Goal: Information Seeking & Learning: Learn about a topic

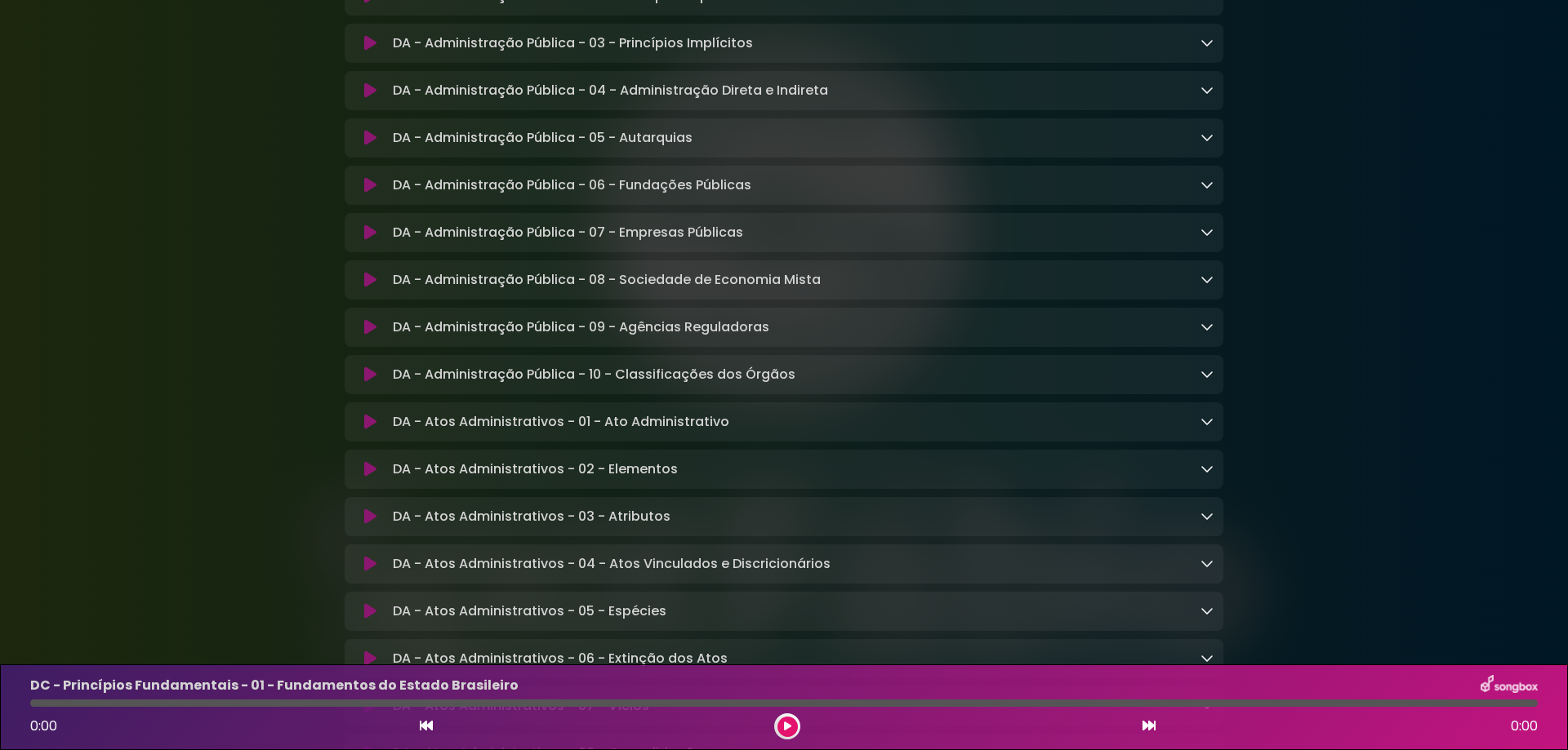
scroll to position [653, 0]
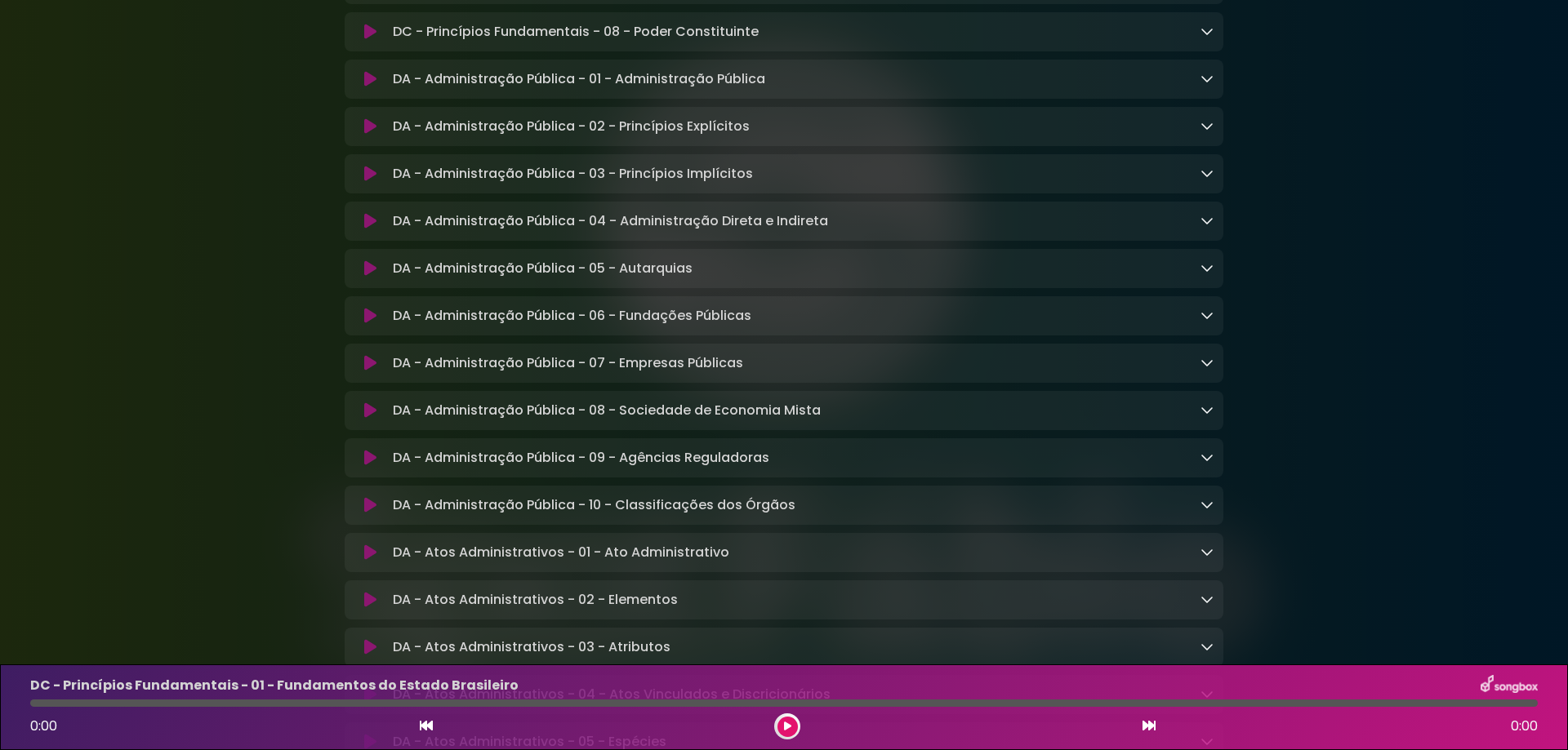
click at [673, 128] on p "DA - Administração Pública - 02 - Princípios Explícitos Loading Track..." at bounding box center [571, 126] width 357 height 20
click at [1208, 132] on icon at bounding box center [1207, 125] width 13 height 13
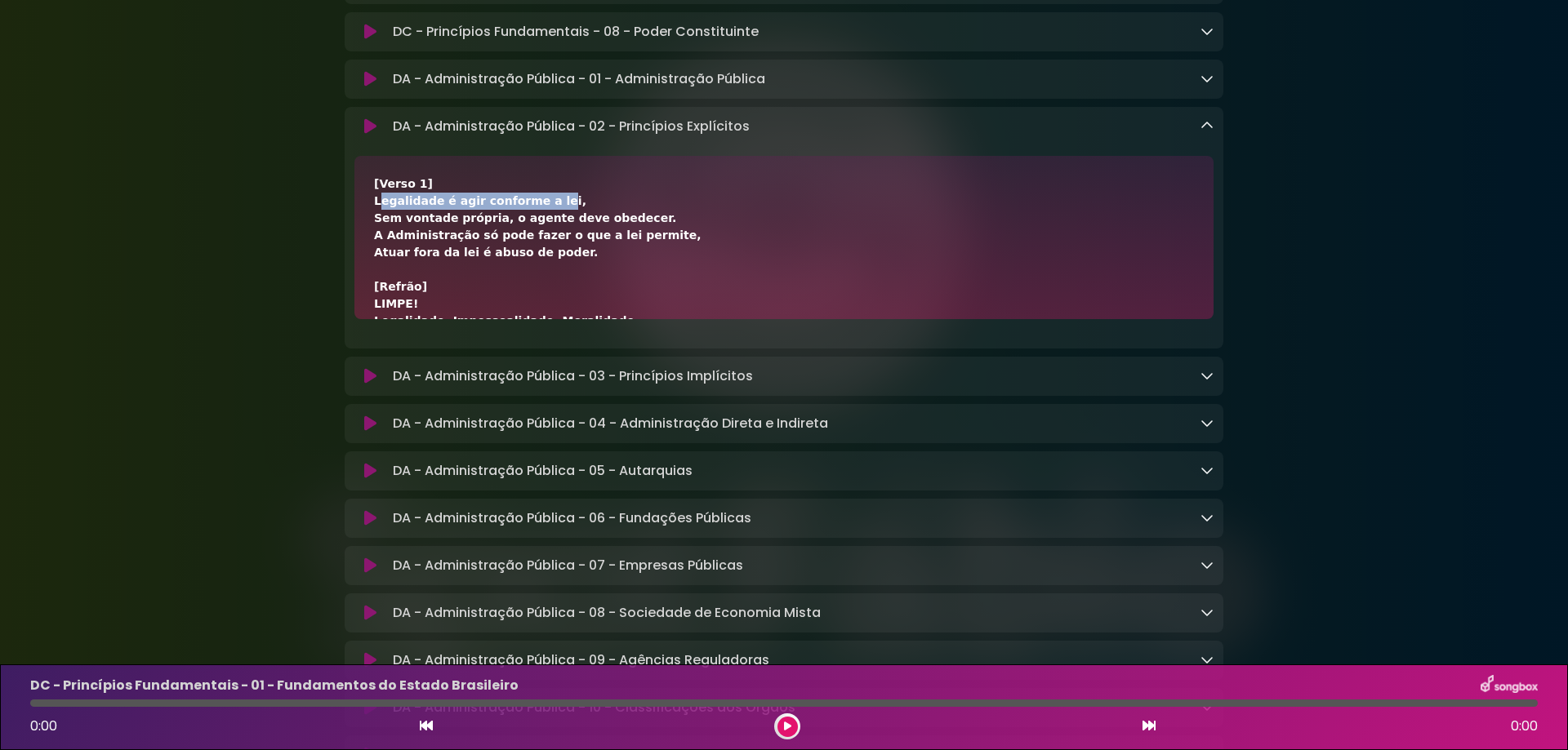
drag, startPoint x: 373, startPoint y: 210, endPoint x: 531, endPoint y: 211, distance: 158.0
click at [531, 211] on div "[Verso 1] Legalidade é agir conforme a lei, Sem vontade própria, o agente deve …" at bounding box center [784, 237] width 859 height 163
click at [549, 211] on div "[Verso 1] Legalidade é agir conforme a lei, Sem vontade própria, o agente deve …" at bounding box center [784, 561] width 820 height 772
click at [536, 209] on div "[Verso 1] Legalidade é agir conforme a lei, Sem vontade própria, o agente deve …" at bounding box center [784, 561] width 820 height 772
drag, startPoint x: 538, startPoint y: 209, endPoint x: 385, endPoint y: 211, distance: 153.0
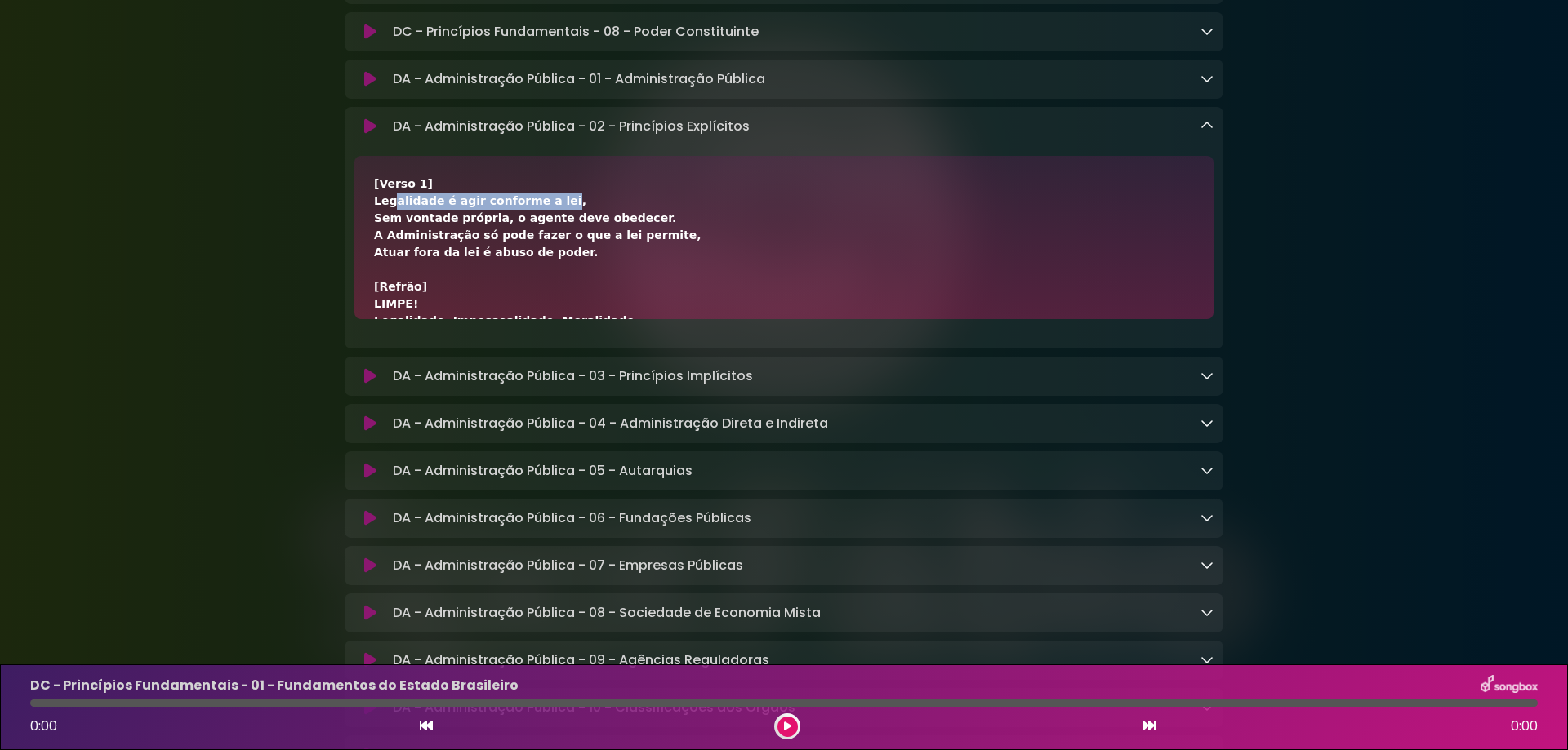
click at [385, 211] on div "[Verso 1] Legalidade é agir conforme a lei, Sem vontade própria, o agente deve …" at bounding box center [784, 561] width 820 height 772
click at [370, 211] on div "[Verso 1] Legalidade é agir conforme a lei, Sem vontade própria, o agente deve …" at bounding box center [784, 237] width 859 height 163
drag, startPoint x: 374, startPoint y: 209, endPoint x: 588, endPoint y: 209, distance: 214.0
click at [588, 209] on div "[Verso 1] Legalidade é agir conforme a lei, Sem vontade própria, o agente deve …" at bounding box center [784, 561] width 820 height 772
copy div "Legalidade é agir conforme a lei,"
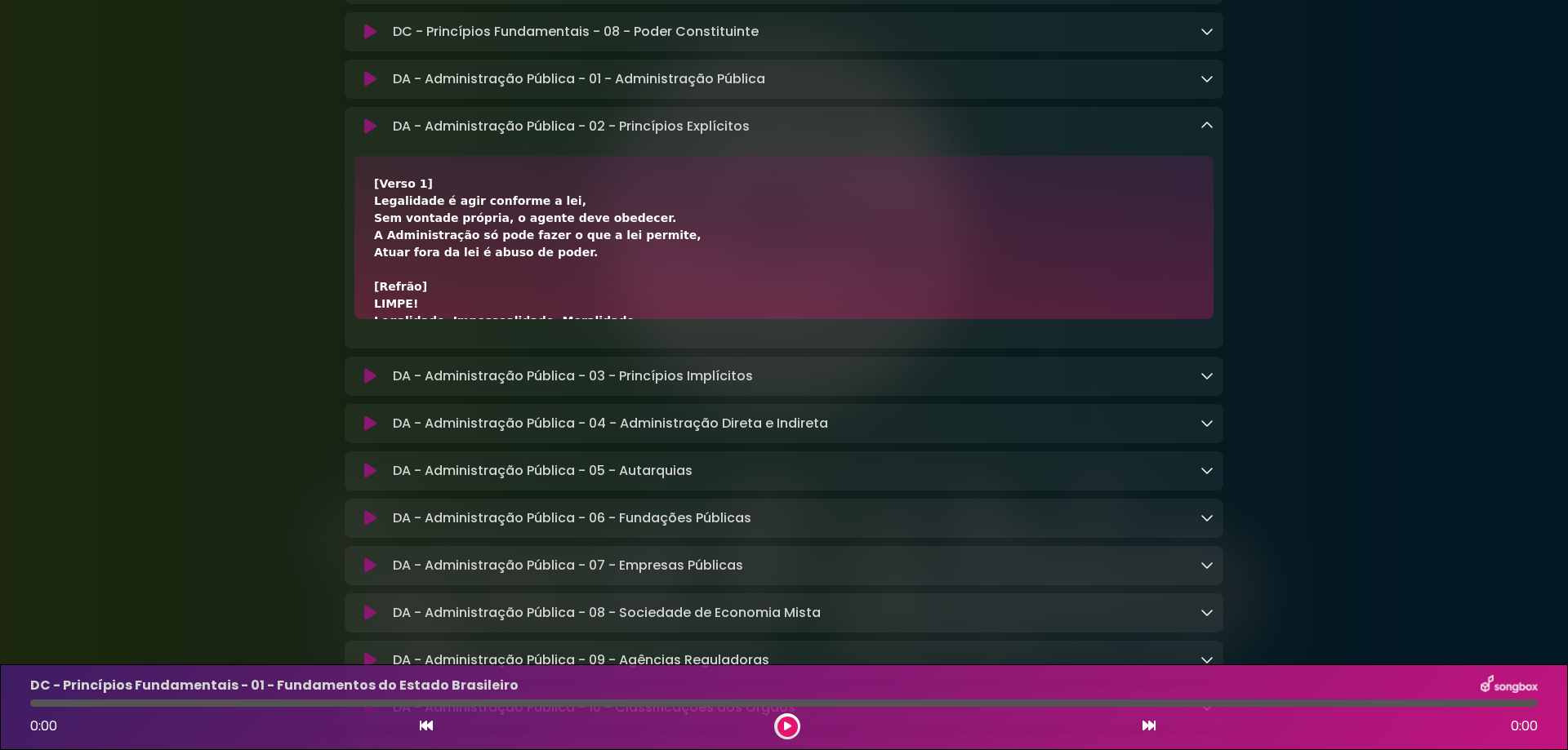
drag, startPoint x: 372, startPoint y: 226, endPoint x: 635, endPoint y: 229, distance: 263.0
click at [635, 229] on div "[Verso 1] Legalidade é agir conforme a lei, Sem vontade própria, o agente deve …" at bounding box center [784, 237] width 859 height 163
copy div "Sem vontade própria, o agente deve obedecer."
drag, startPoint x: 372, startPoint y: 244, endPoint x: 652, endPoint y: 247, distance: 280.0
click at [652, 247] on div "[Verso 1] Legalidade é agir conforme a lei, Sem vontade própria, o agente deve …" at bounding box center [784, 237] width 859 height 163
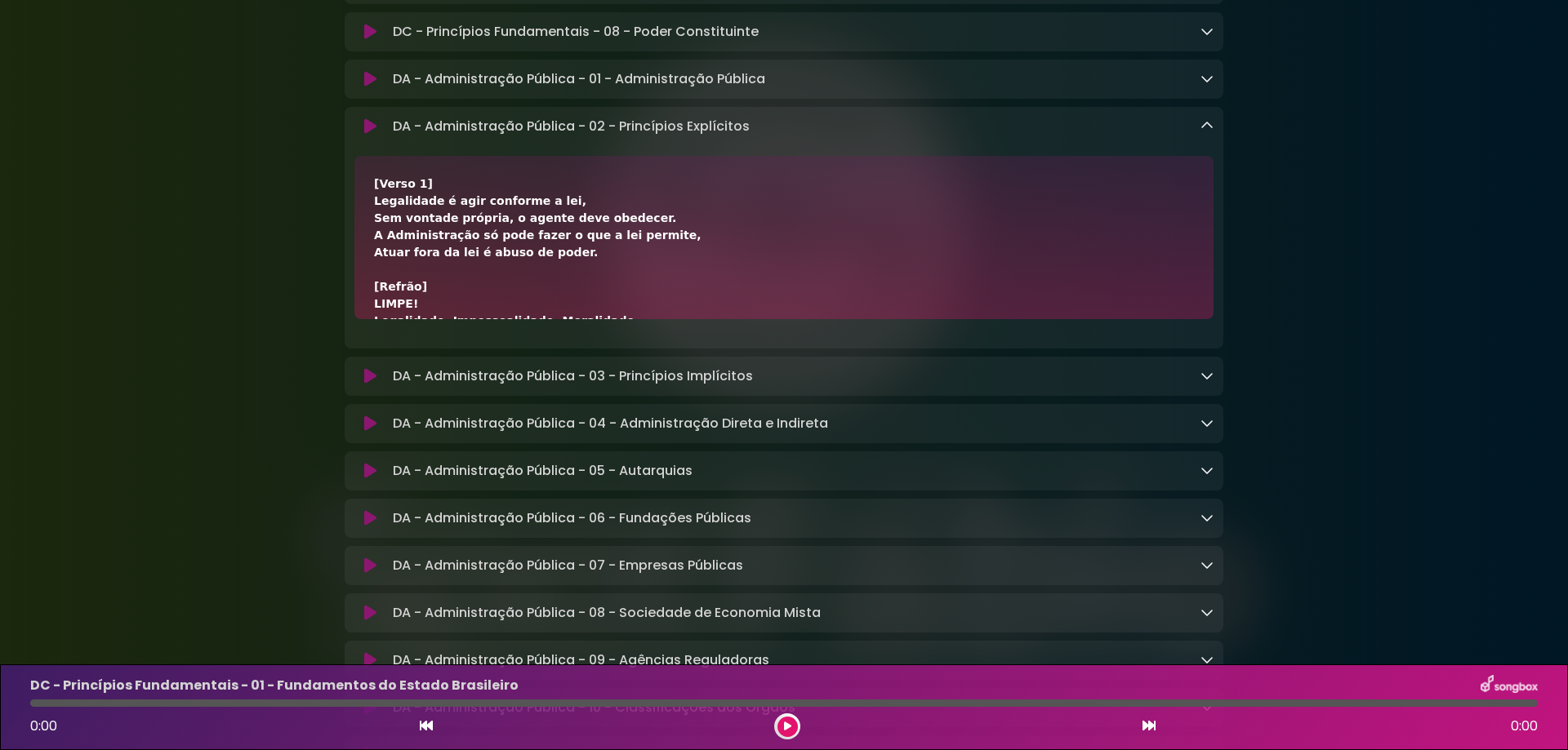
copy div "A Administração só pode fazer o que a lei permite,"
drag, startPoint x: 362, startPoint y: 262, endPoint x: 564, endPoint y: 267, distance: 202.1
click at [564, 267] on div "[Verso 1] Legalidade é agir conforme a lei, Sem vontade própria, o agente deve …" at bounding box center [784, 237] width 859 height 163
copy div "Atuar fora da lei é abuso de poder."
